Goal: Task Accomplishment & Management: Use online tool/utility

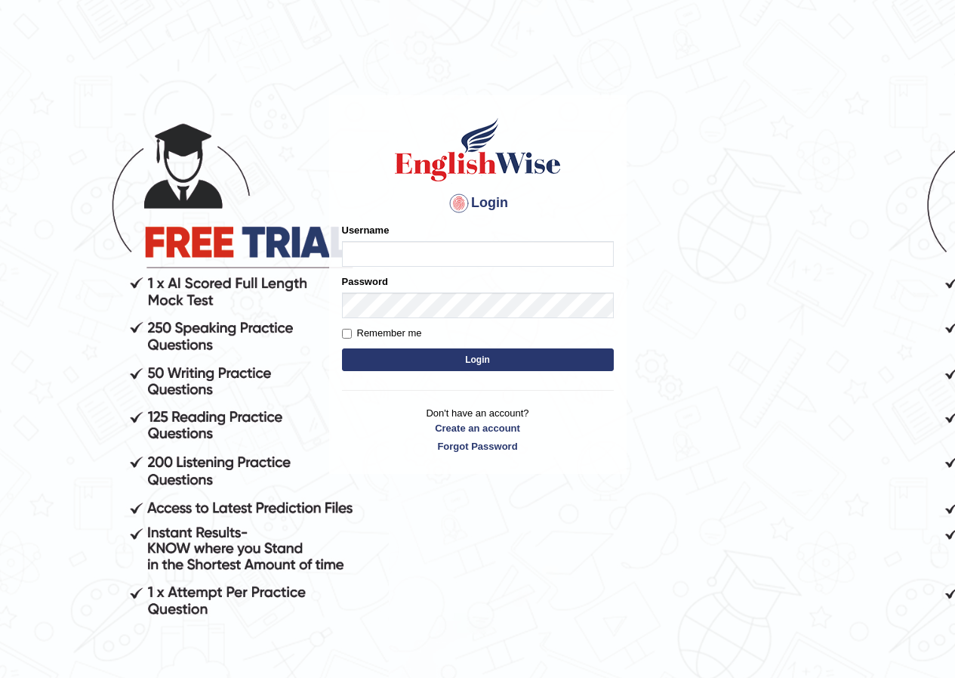
click at [524, 252] on input "Username" at bounding box center [478, 254] width 272 height 26
type input "annifred_parramatta"
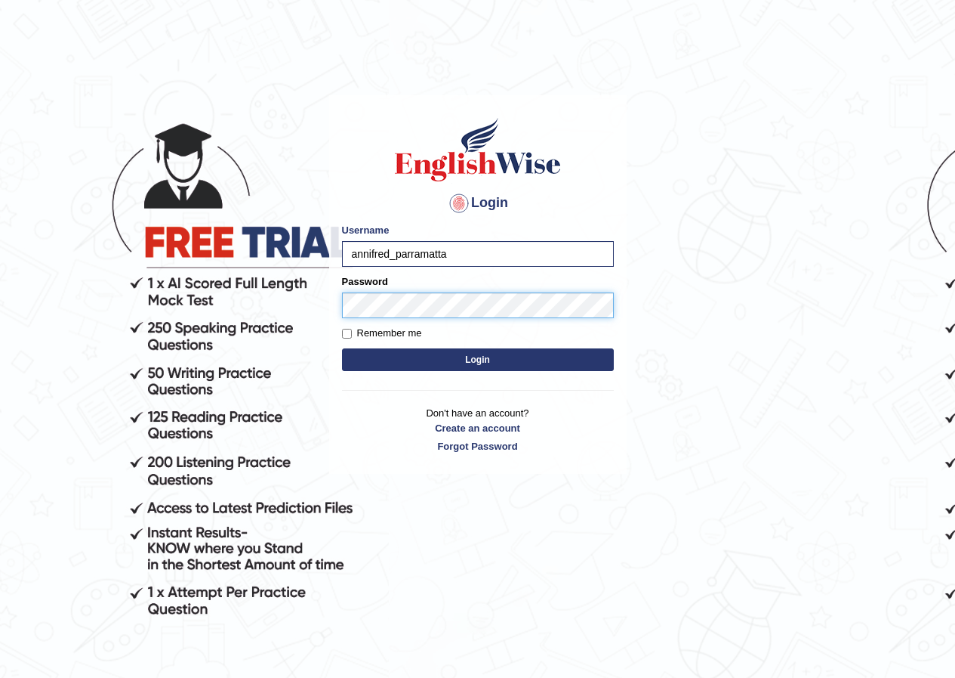
click at [342, 348] on button "Login" at bounding box center [478, 359] width 272 height 23
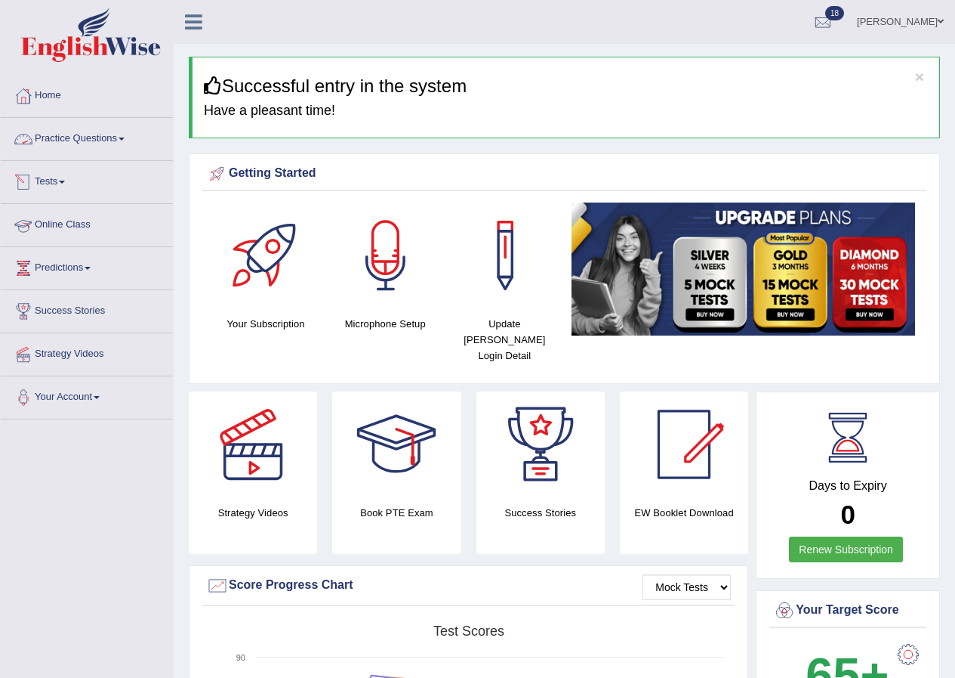
click at [91, 134] on link "Practice Questions" at bounding box center [87, 137] width 172 height 38
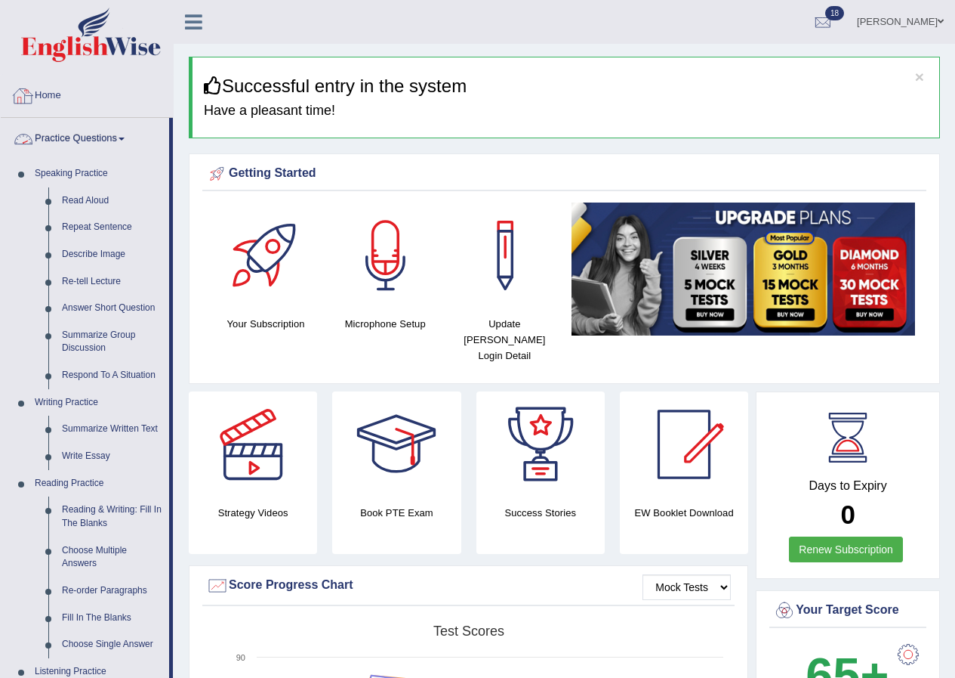
click at [45, 136] on link "Practice Questions" at bounding box center [85, 137] width 168 height 38
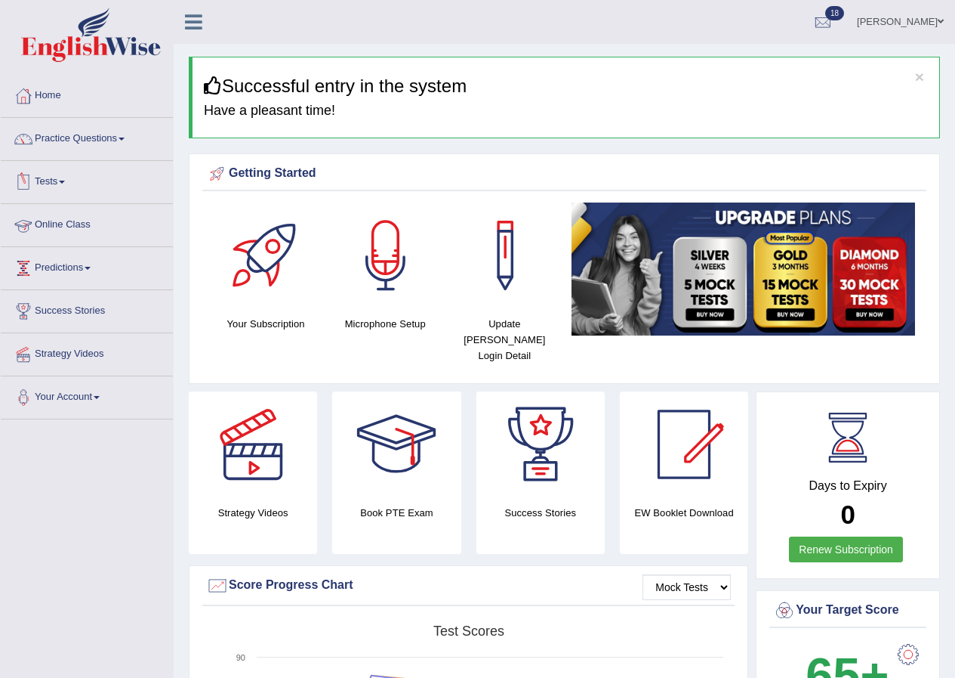
click at [67, 188] on link "Tests" at bounding box center [87, 180] width 172 height 38
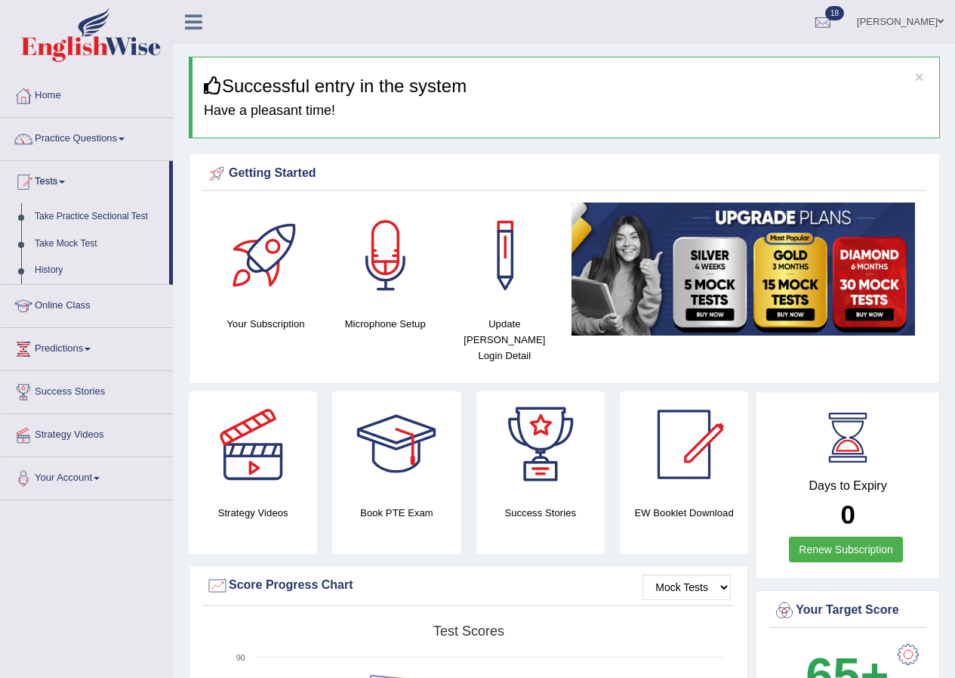
click at [62, 236] on link "Take Mock Test" at bounding box center [98, 243] width 141 height 27
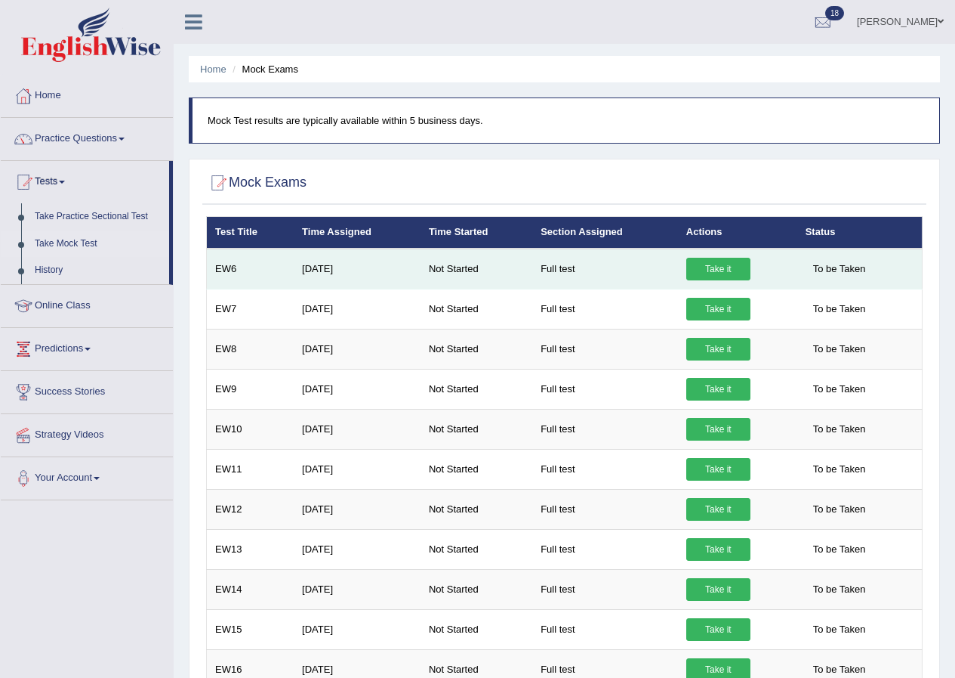
click at [737, 264] on link "Take it" at bounding box center [719, 269] width 64 height 23
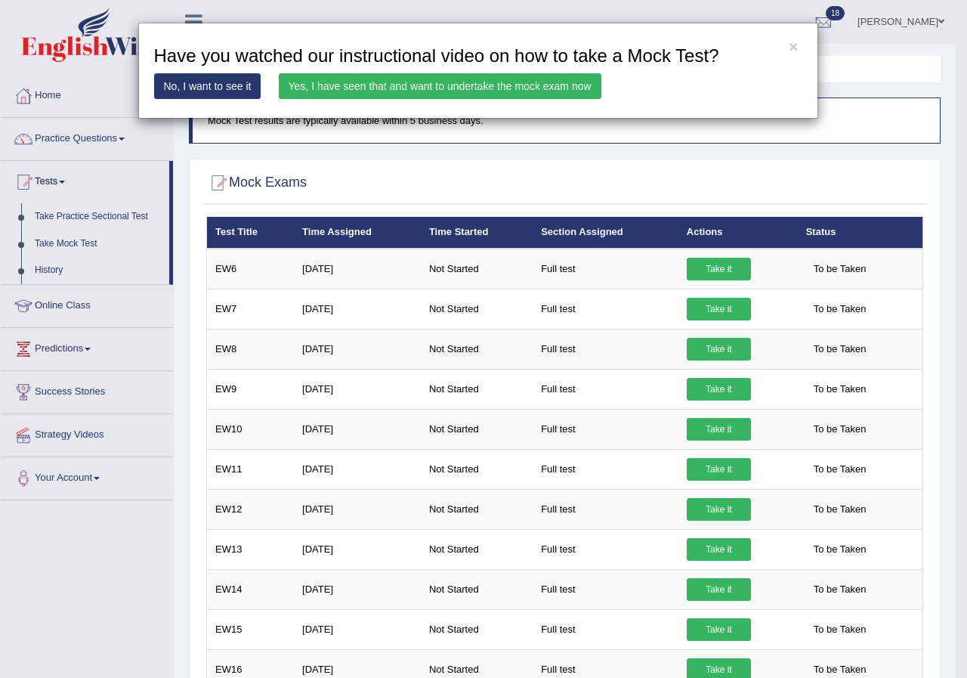
click at [549, 85] on link "Yes, I have seen that and want to undertake the mock exam now" at bounding box center [440, 86] width 323 height 26
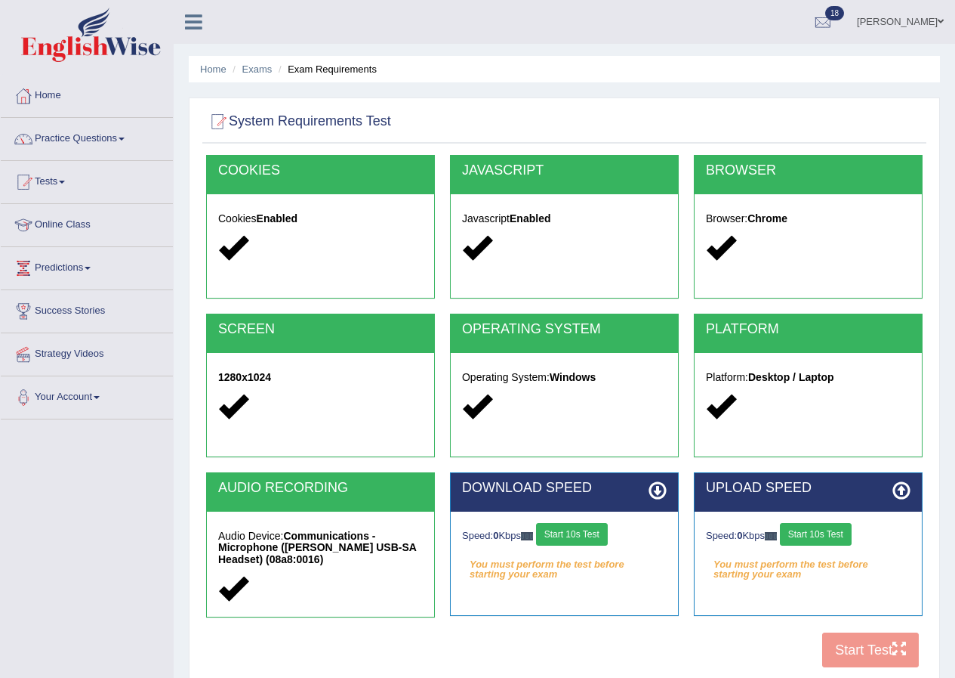
click at [598, 527] on button "Start 10s Test" at bounding box center [572, 534] width 72 height 23
click at [820, 535] on button "Start 10s Test" at bounding box center [816, 534] width 72 height 23
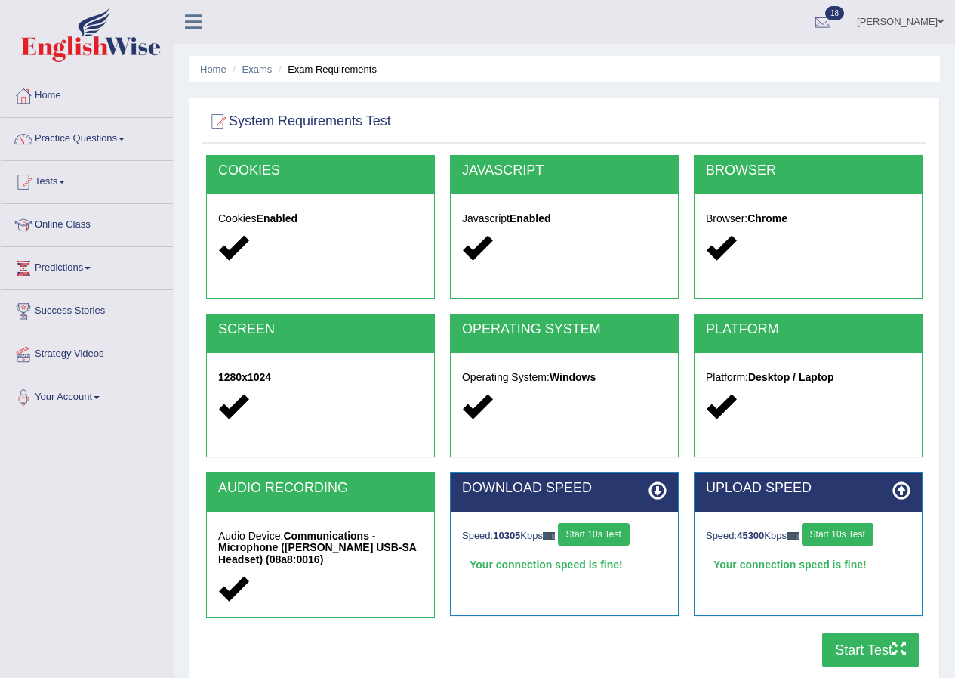
click at [852, 647] on button "Start Test" at bounding box center [871, 649] width 97 height 35
